Goal: Information Seeking & Learning: Learn about a topic

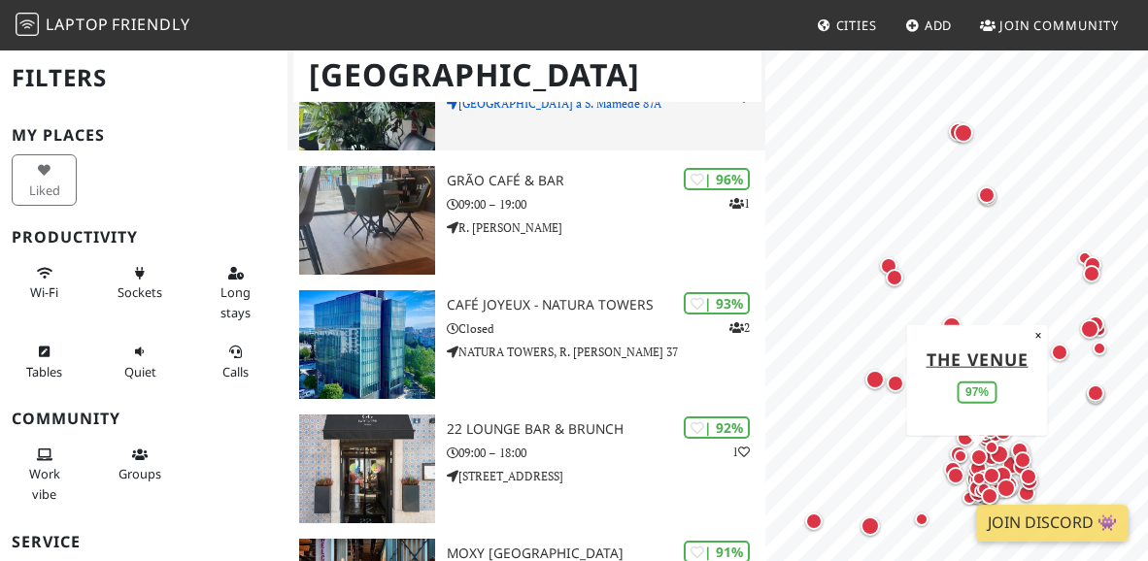
scroll to position [360, 0]
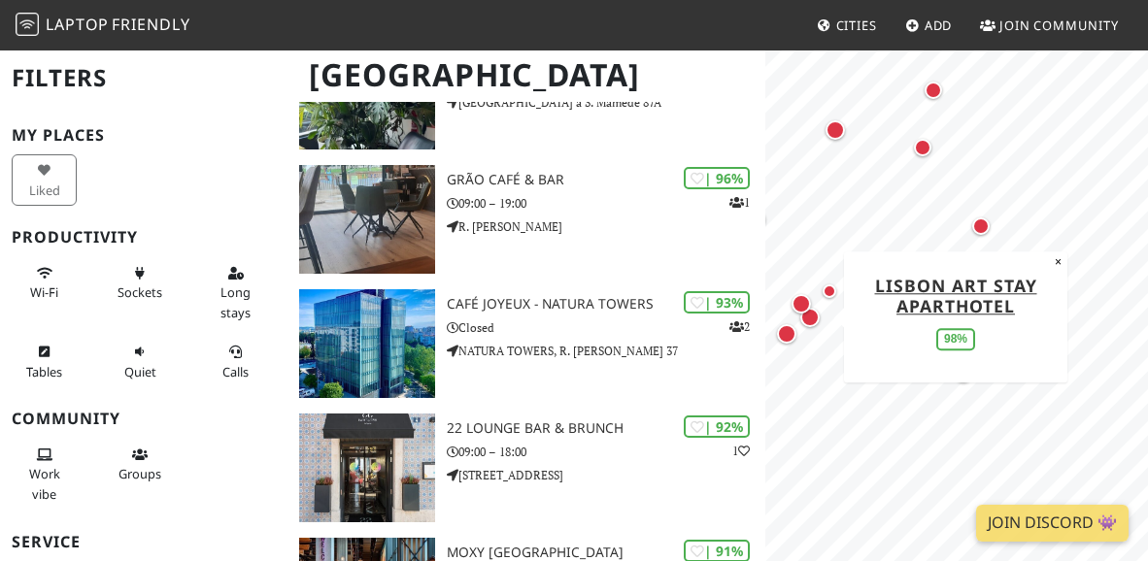
click at [811, 325] on div "Map marker" at bounding box center [809, 317] width 19 height 19
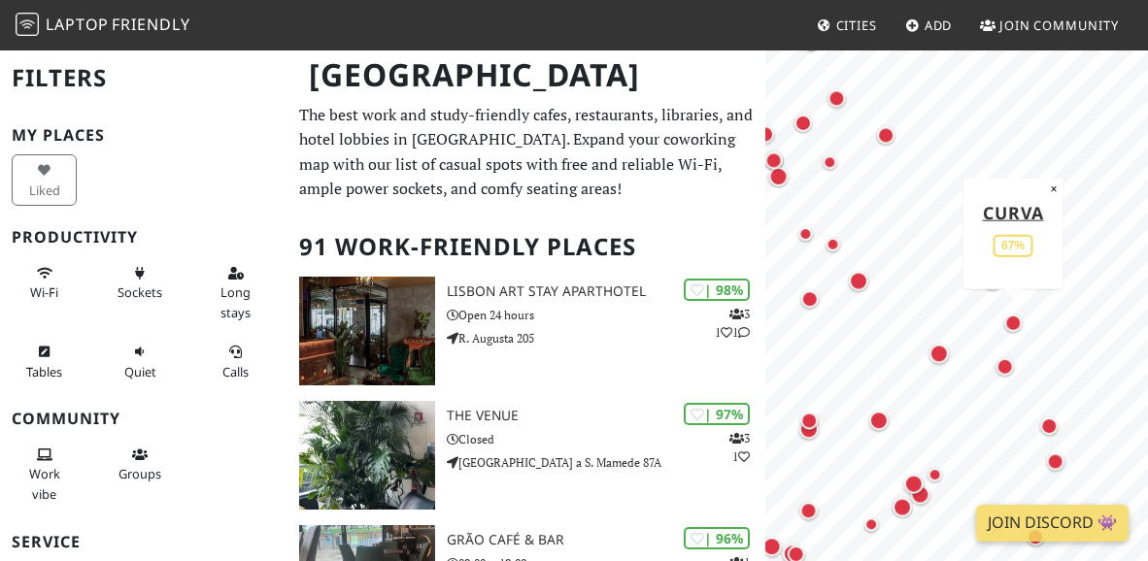
scroll to position [4, 0]
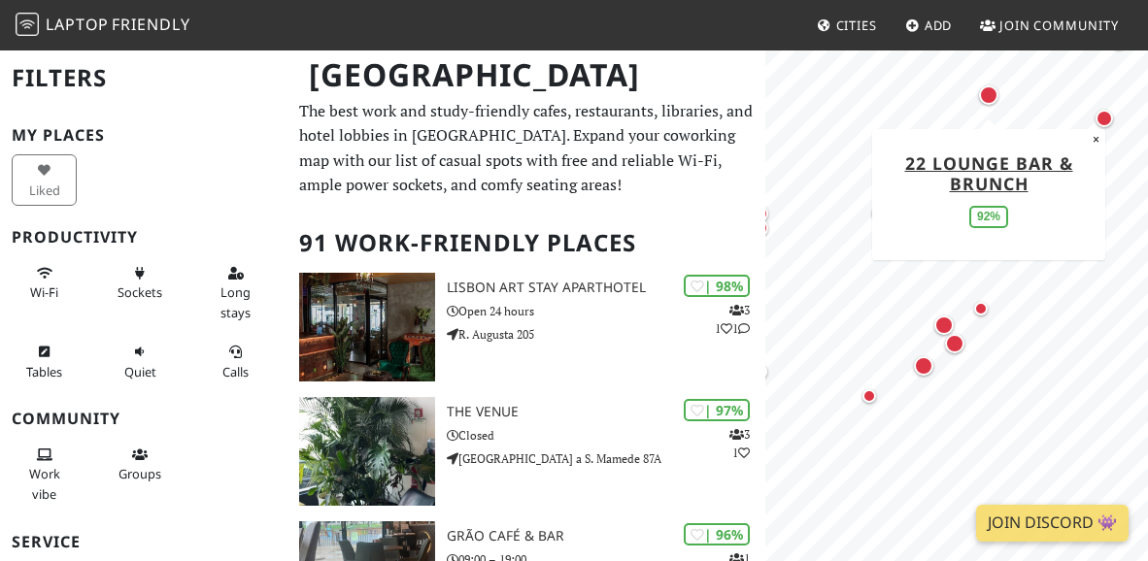
click at [983, 103] on div "Map marker" at bounding box center [988, 94] width 19 height 19
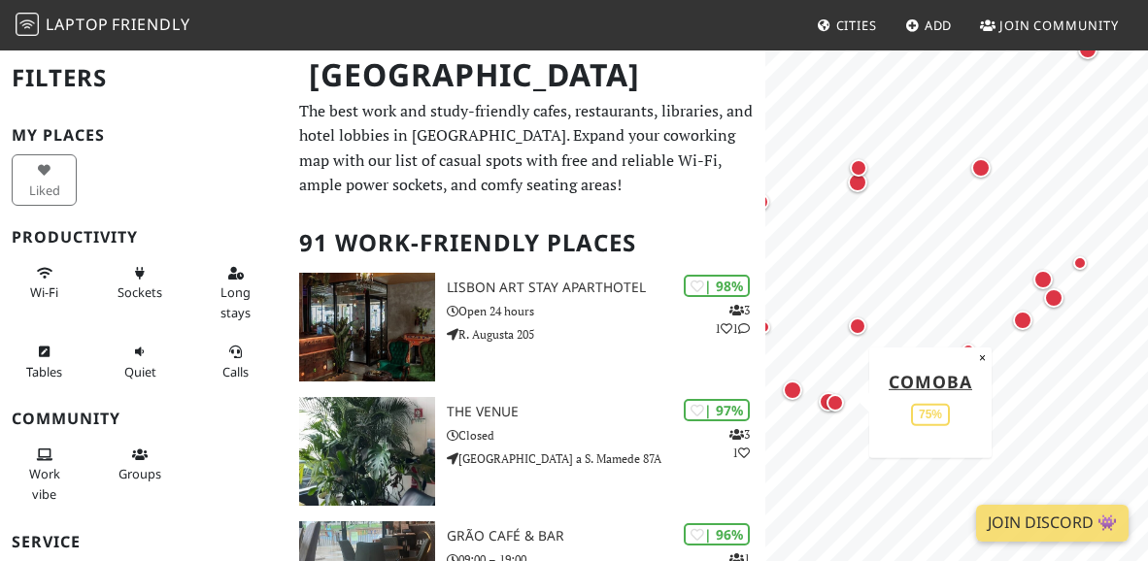
click at [839, 404] on div "Map marker" at bounding box center [835, 402] width 17 height 17
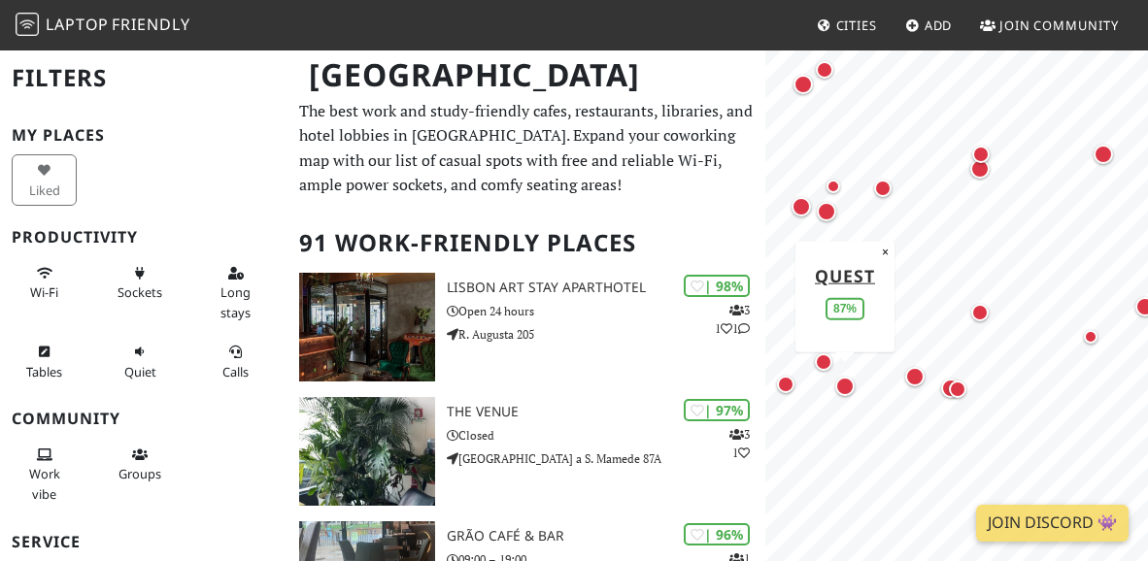
click at [847, 385] on div "Map marker" at bounding box center [844, 386] width 19 height 19
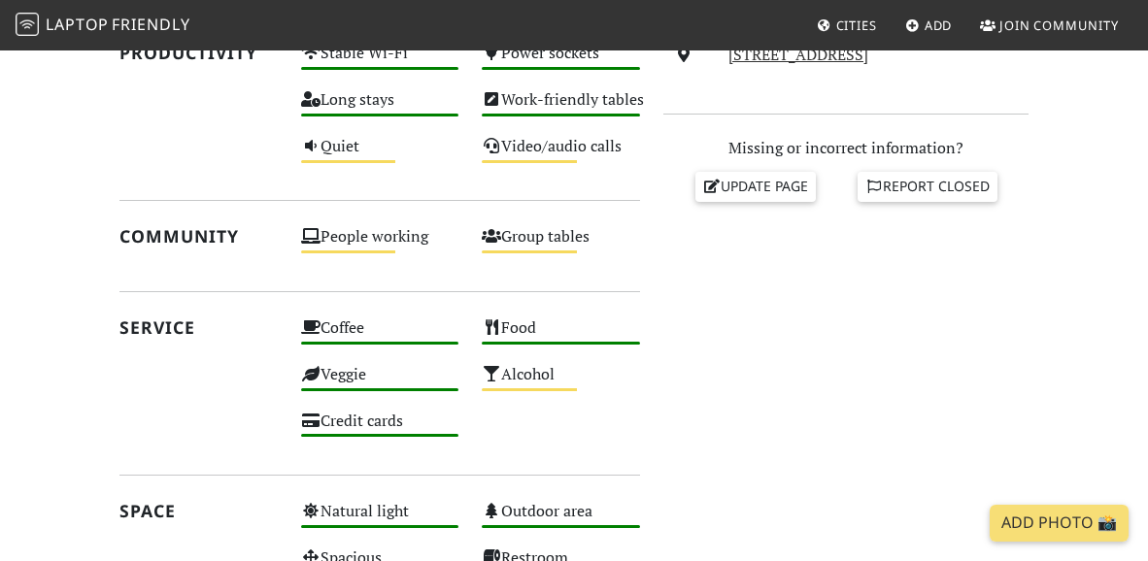
scroll to position [800, 0]
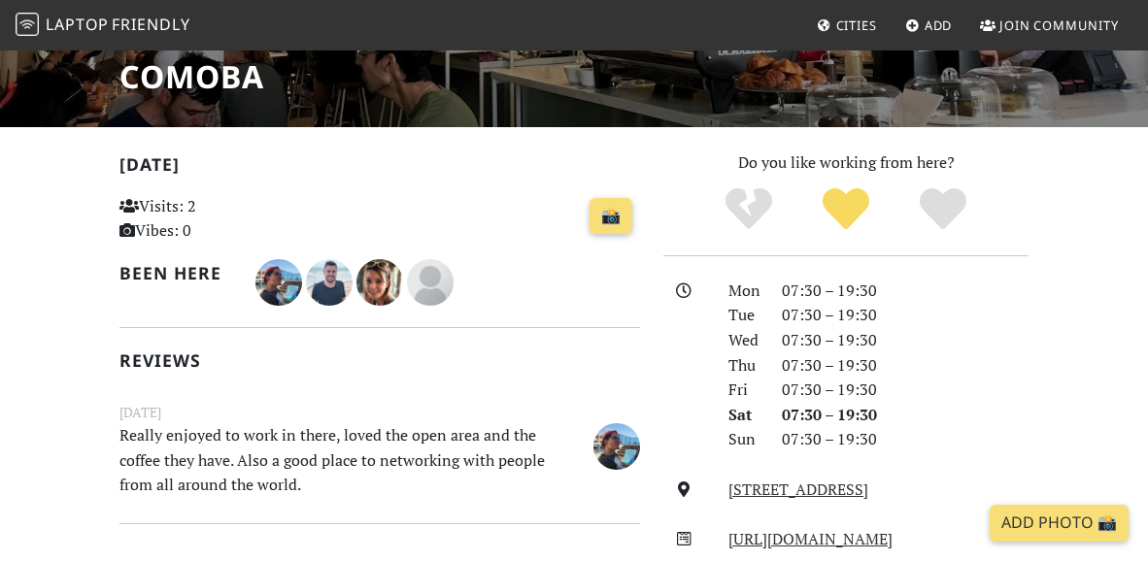
scroll to position [327, 0]
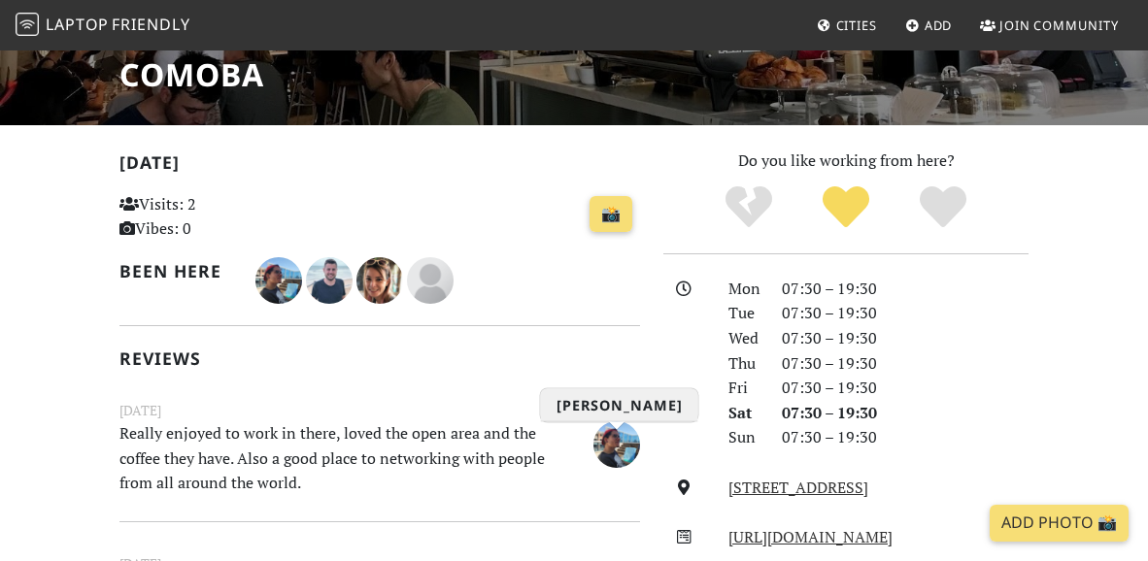
click at [620, 444] on img "Lucas Picollo" at bounding box center [616, 445] width 47 height 47
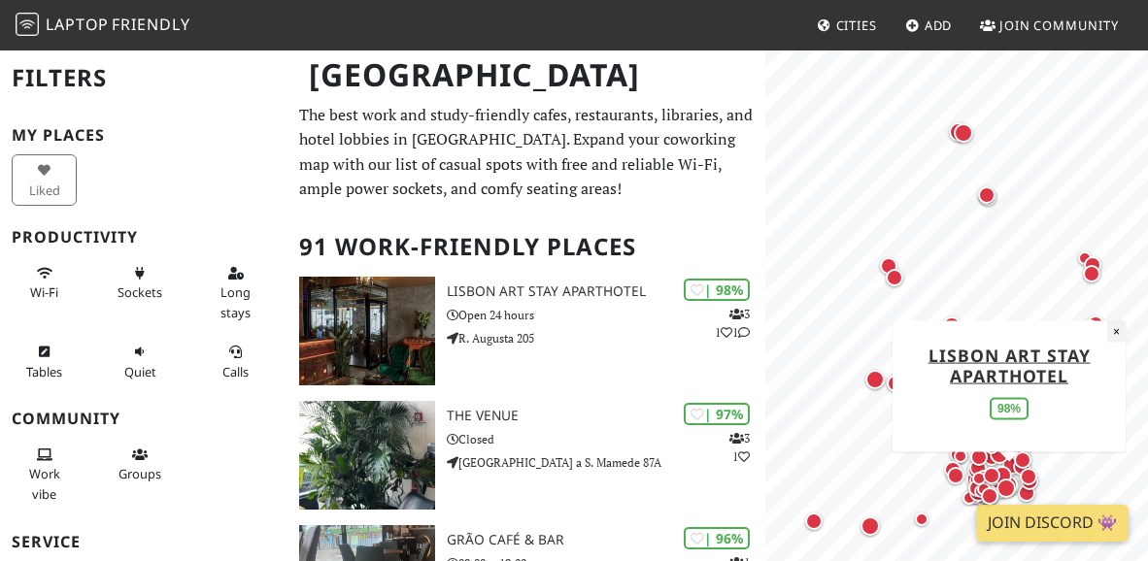
click at [1118, 335] on button "×" at bounding box center [1116, 331] width 18 height 21
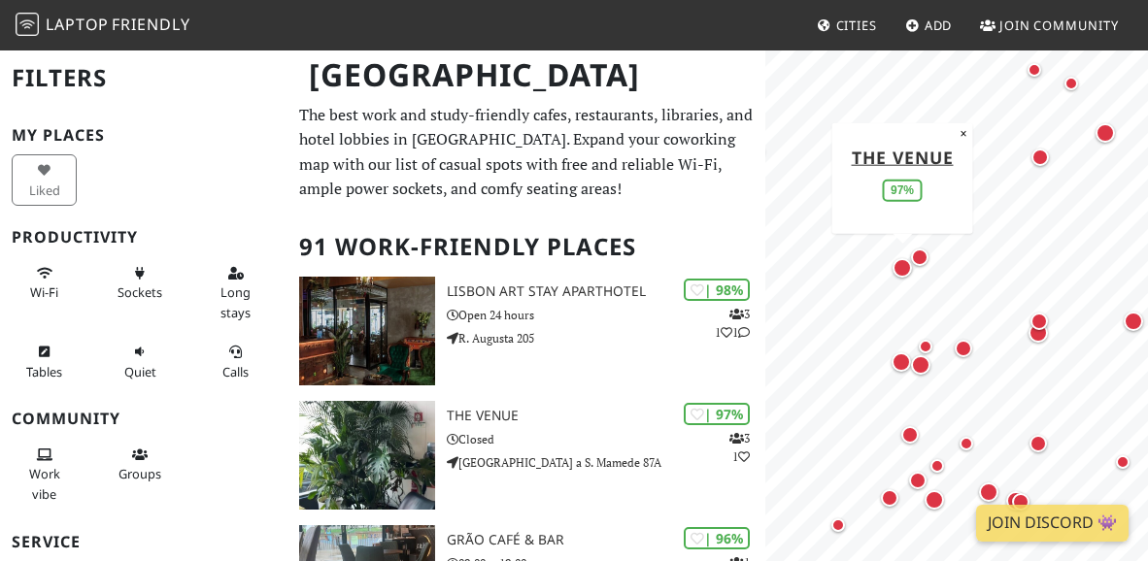
click at [903, 266] on div "Map marker" at bounding box center [902, 267] width 19 height 19
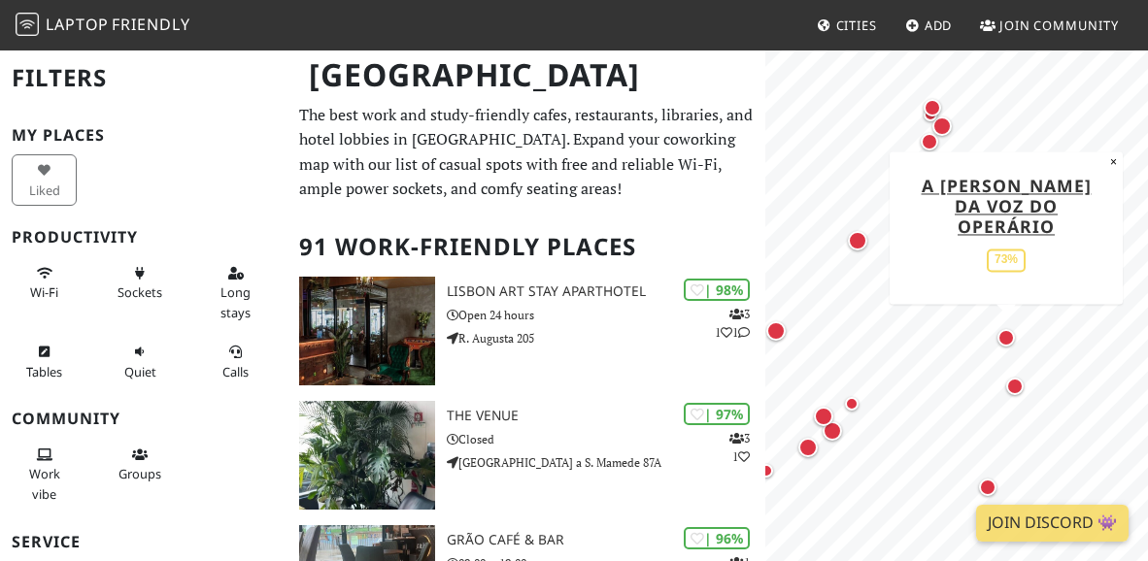
click at [1001, 330] on div "Map marker" at bounding box center [1006, 337] width 17 height 17
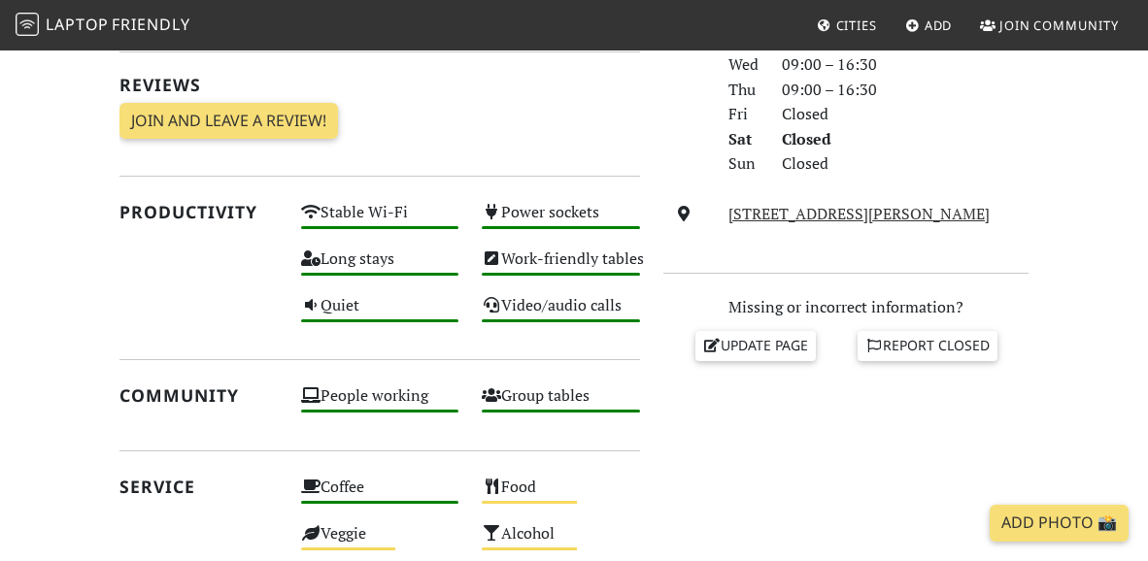
scroll to position [602, 0]
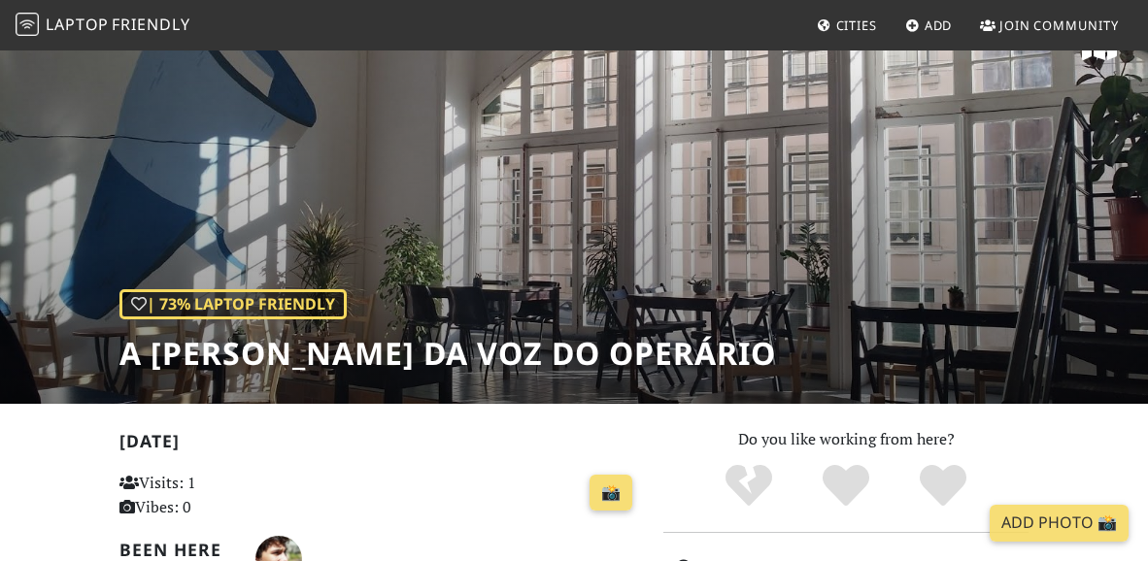
scroll to position [250, 0]
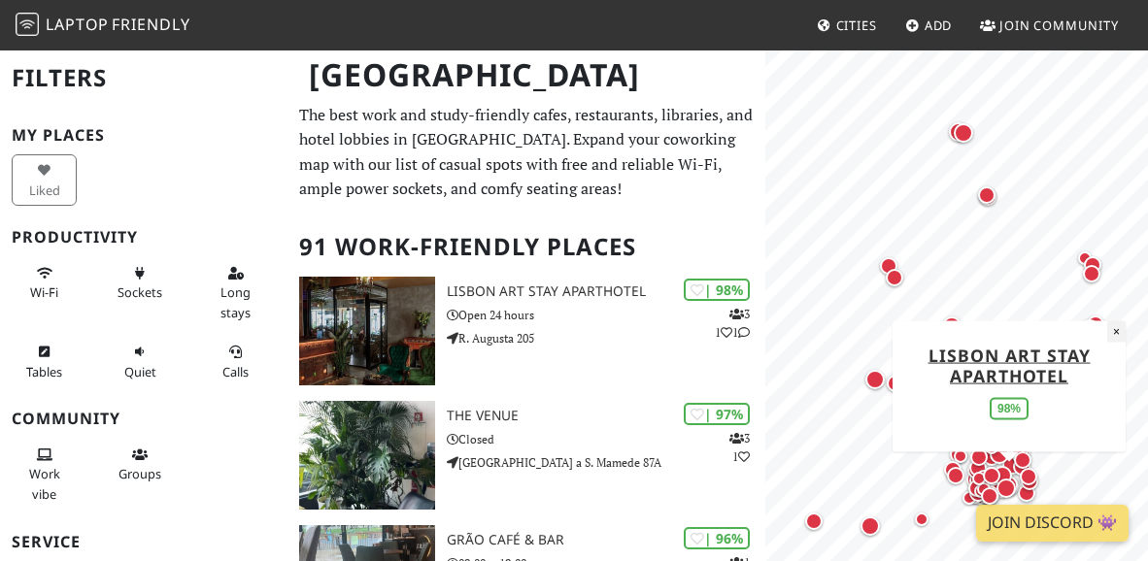
click at [1119, 335] on button "×" at bounding box center [1116, 331] width 18 height 21
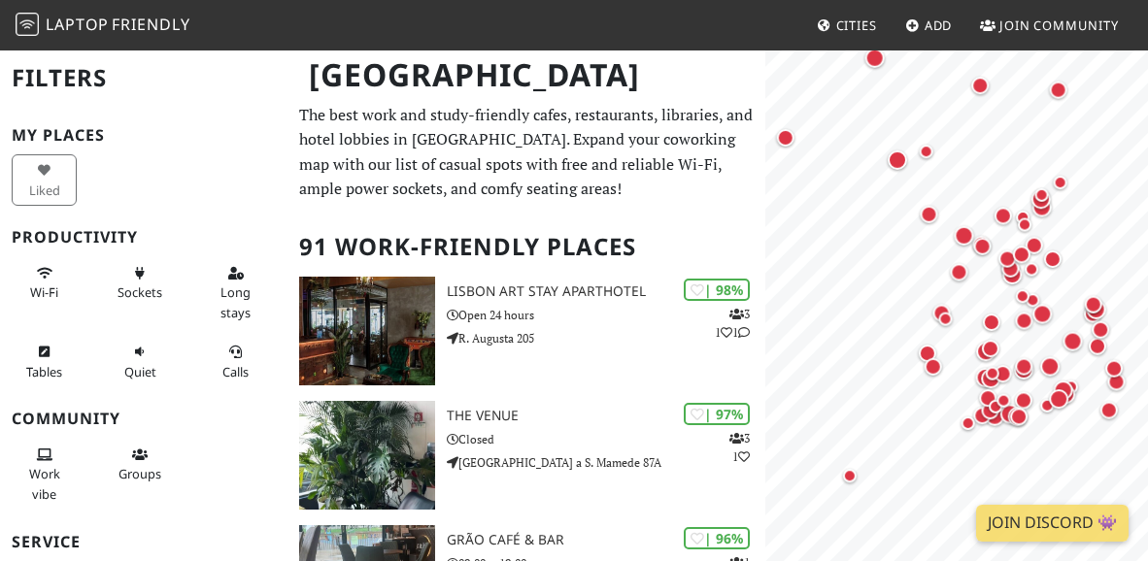
click at [1147, 241] on html "Laptop Friendly Cities Add Join Community [GEOGRAPHIC_DATA] Filters My Places L…" at bounding box center [574, 280] width 1148 height 561
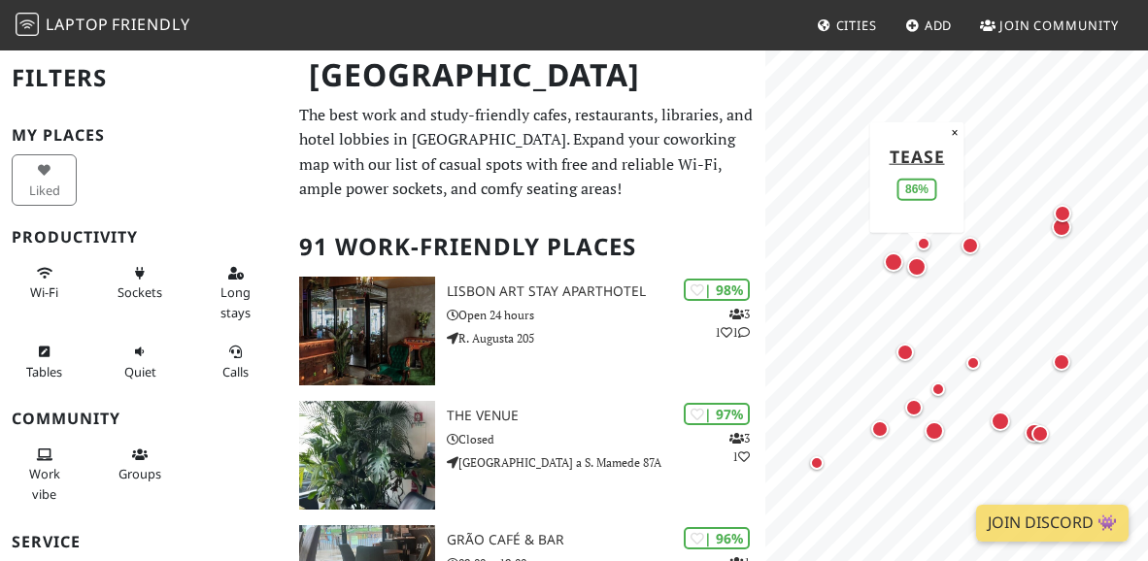
click at [923, 268] on div "Map marker" at bounding box center [916, 266] width 19 height 19
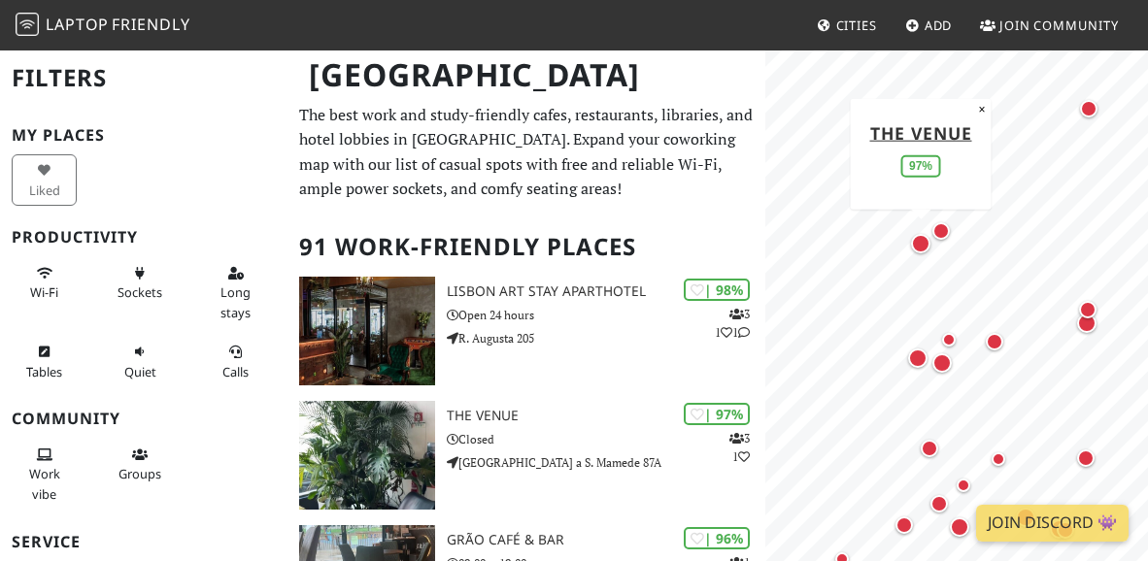
click at [926, 240] on div "Map marker" at bounding box center [920, 243] width 19 height 19
click at [788, 197] on div "© OpenStreetMap contributors | MapLibre The VENUE 97% ×" at bounding box center [956, 329] width 383 height 561
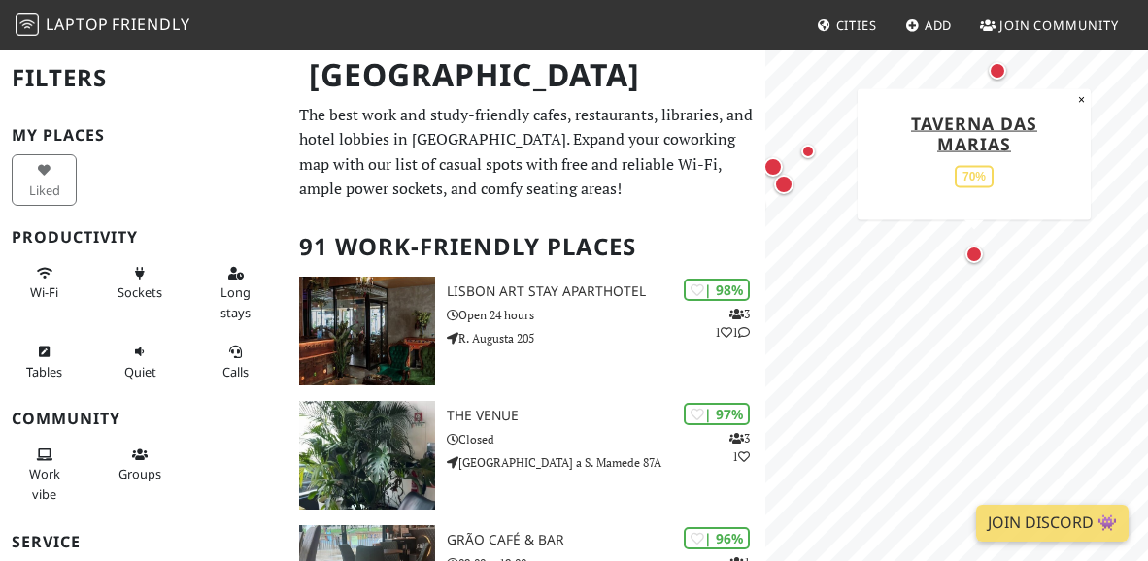
click at [983, 252] on div "Map marker" at bounding box center [974, 254] width 25 height 25
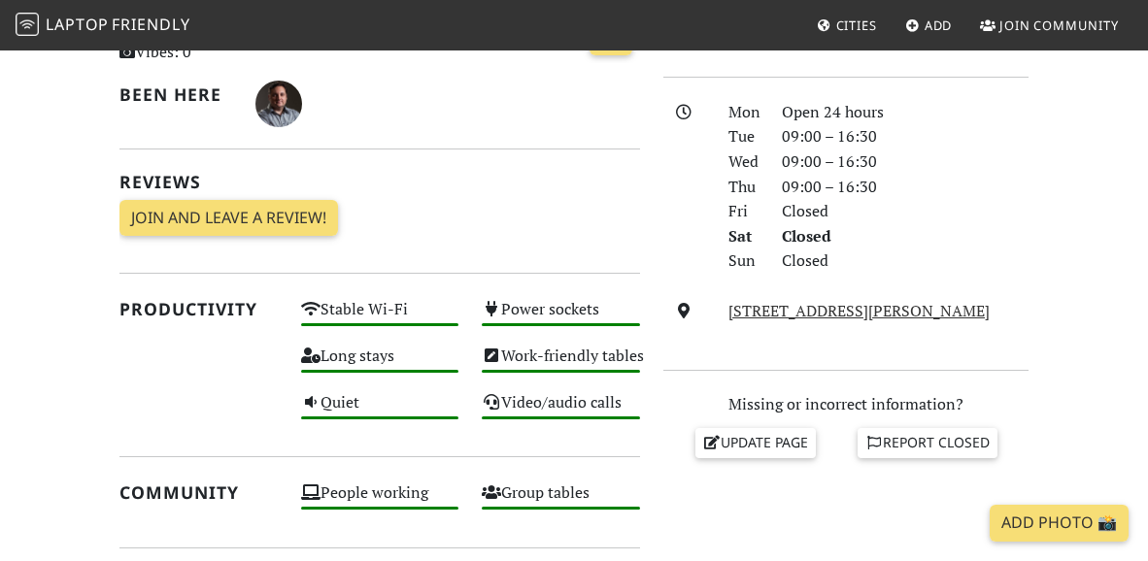
scroll to position [524, 0]
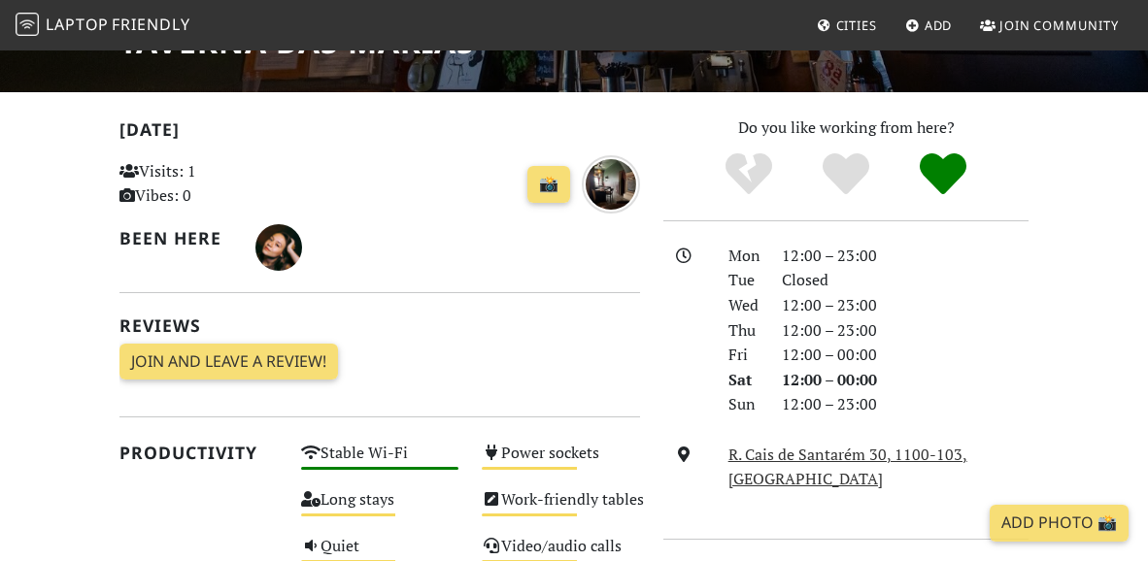
scroll to position [406, 0]
